Goal: Task Accomplishment & Management: Use online tool/utility

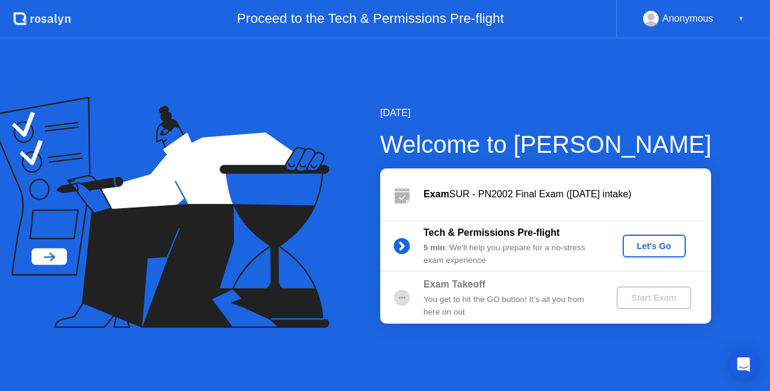
click at [664, 239] on button "Let's Go" at bounding box center [653, 245] width 63 height 23
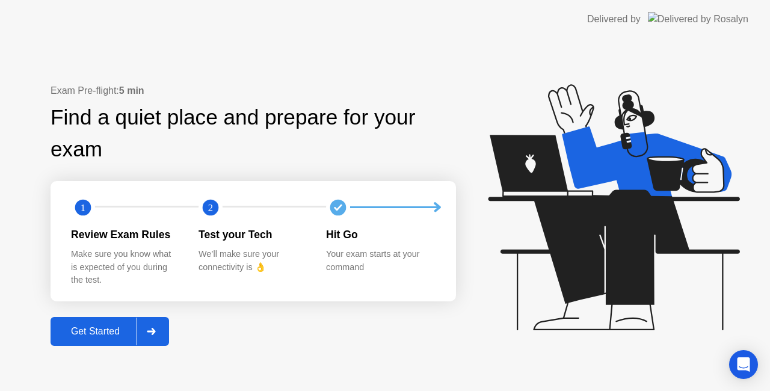
click at [112, 339] on button "Get Started" at bounding box center [110, 331] width 118 height 29
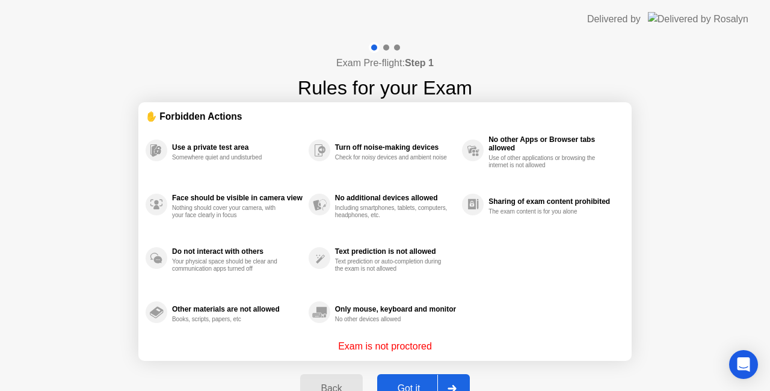
click at [418, 380] on button "Got it" at bounding box center [423, 388] width 93 height 29
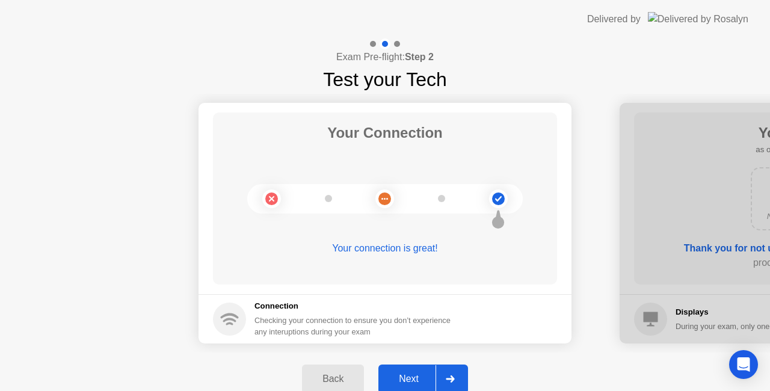
click at [466, 383] on button "Next" at bounding box center [423, 378] width 90 height 29
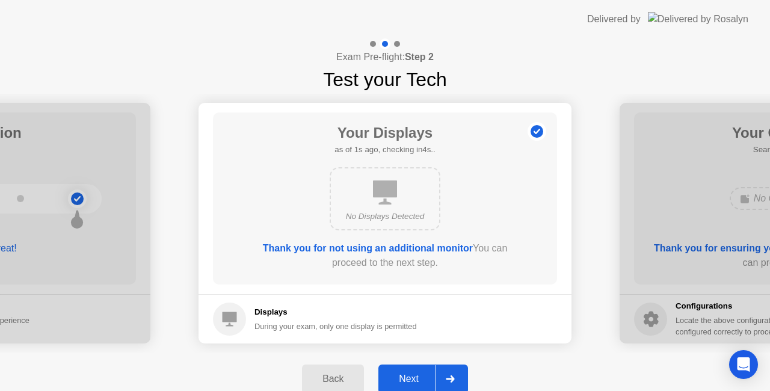
click at [441, 375] on div at bounding box center [449, 379] width 29 height 28
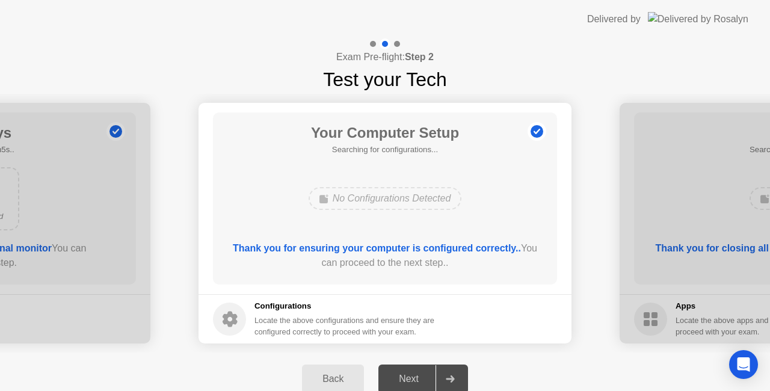
click at [346, 374] on div "Back" at bounding box center [332, 378] width 55 height 11
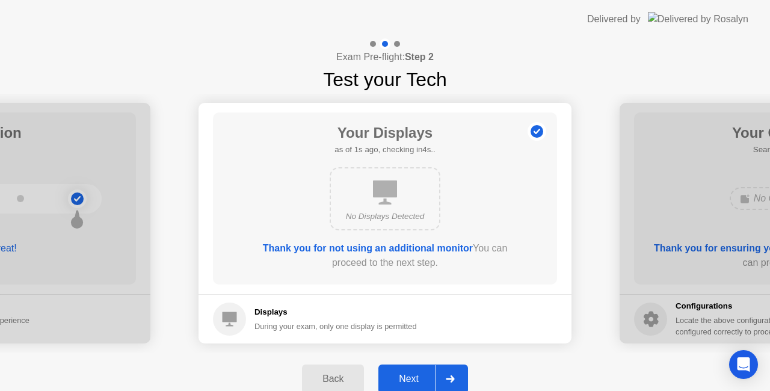
click at [419, 374] on div "Next" at bounding box center [409, 378] width 54 height 11
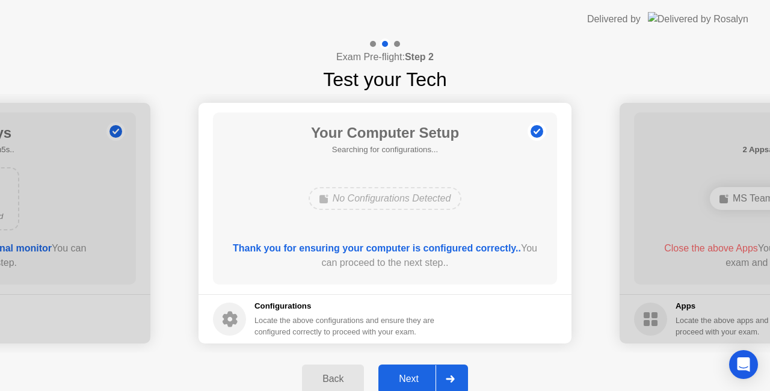
click at [416, 381] on div "Next" at bounding box center [409, 378] width 54 height 11
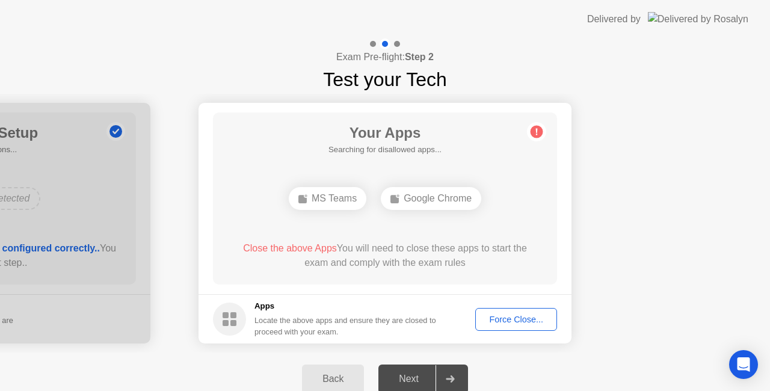
click at [495, 316] on div "Force Close..." at bounding box center [515, 319] width 73 height 10
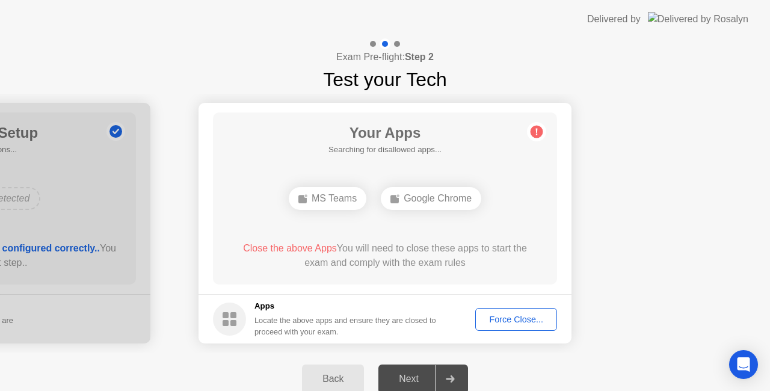
click at [513, 322] on div "Force Close..." at bounding box center [515, 319] width 73 height 10
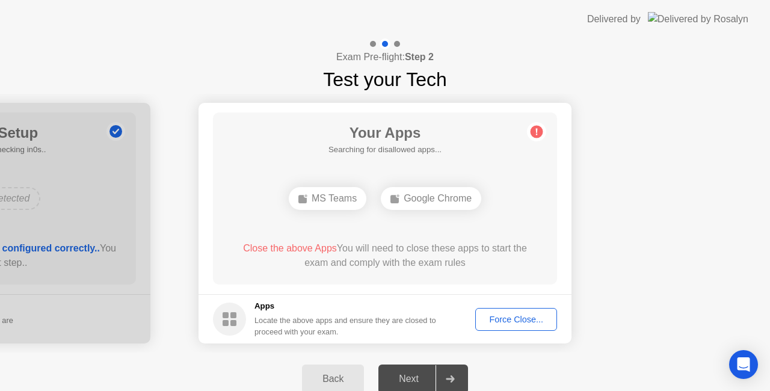
click at [512, 314] on div "Force Close..." at bounding box center [515, 319] width 73 height 10
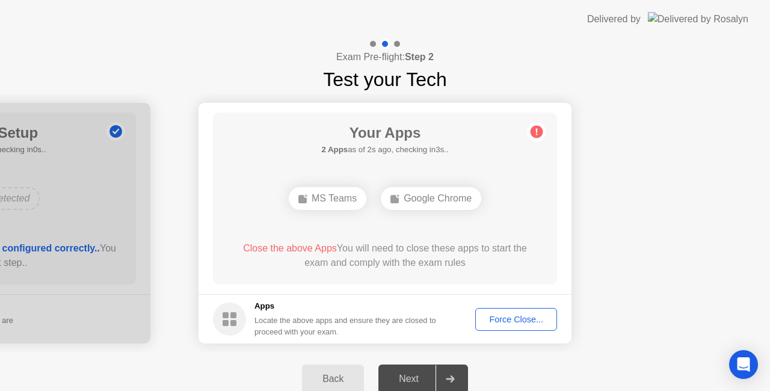
click at [508, 318] on div "Force Close..." at bounding box center [515, 319] width 73 height 10
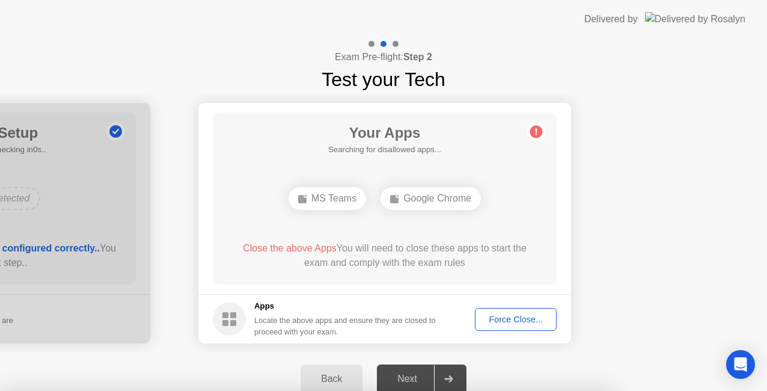
drag, startPoint x: 343, startPoint y: 228, endPoint x: 464, endPoint y: 189, distance: 127.8
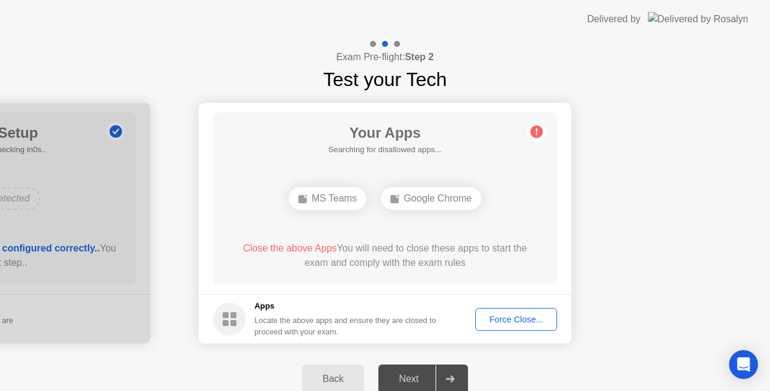
click at [532, 318] on div "Force Close..." at bounding box center [515, 319] width 73 height 10
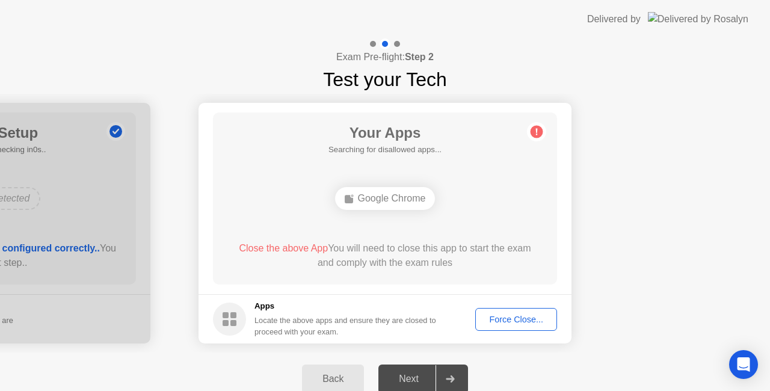
click at [507, 320] on div "Force Close..." at bounding box center [515, 319] width 73 height 10
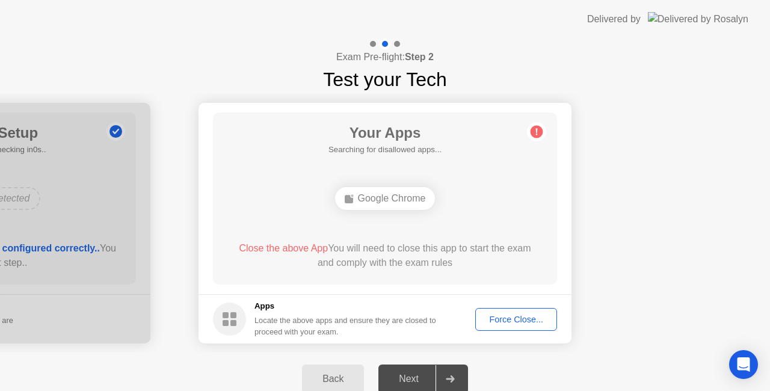
click at [495, 334] on footer "Apps Locate the above apps and ensure they are closed to proceed with your exam…" at bounding box center [384, 318] width 373 height 49
click at [500, 322] on div "Force Close..." at bounding box center [515, 319] width 73 height 10
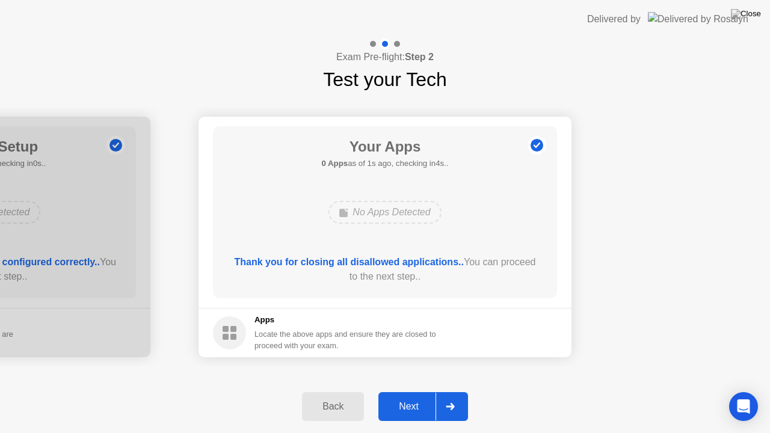
click at [412, 390] on div "Next" at bounding box center [409, 406] width 54 height 11
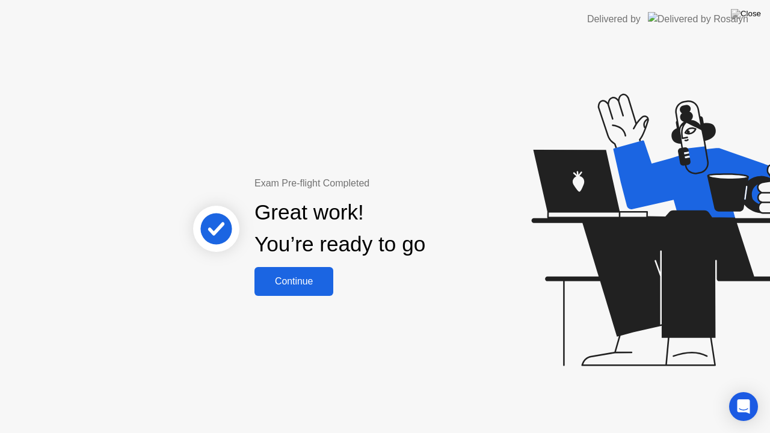
click at [289, 284] on div "Continue" at bounding box center [294, 281] width 72 height 11
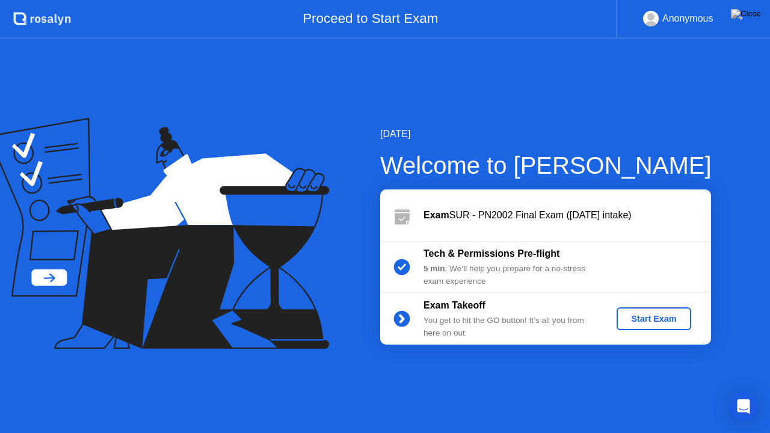
click at [657, 322] on div "Start Exam" at bounding box center [653, 319] width 64 height 10
